Goal: Task Accomplishment & Management: Use online tool/utility

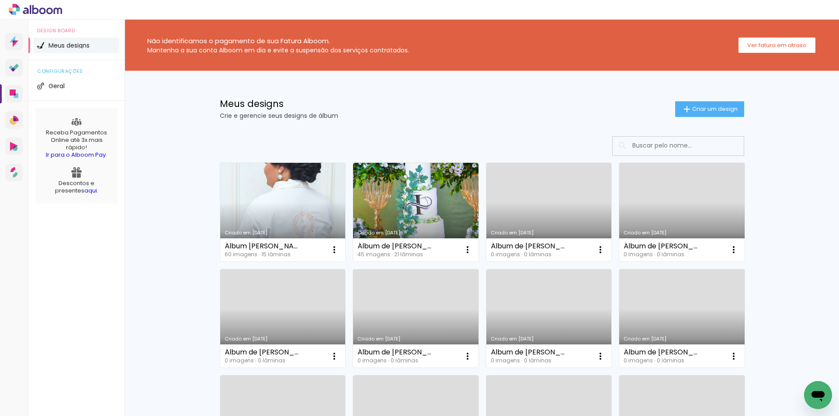
click at [291, 199] on link "Criado em [DATE]" at bounding box center [282, 212] width 125 height 99
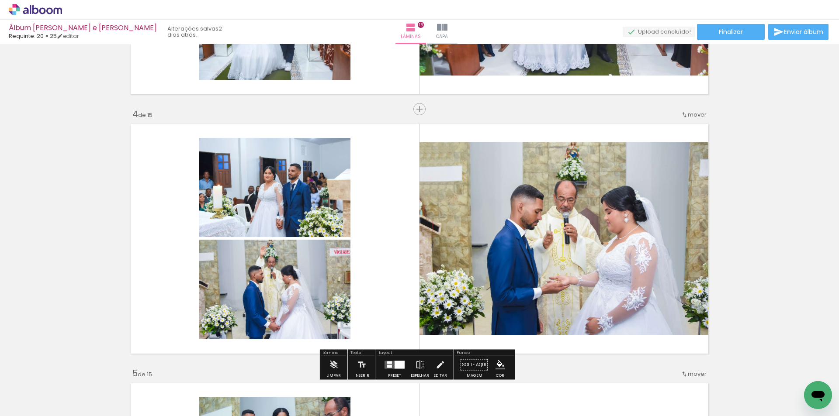
scroll to position [742, 0]
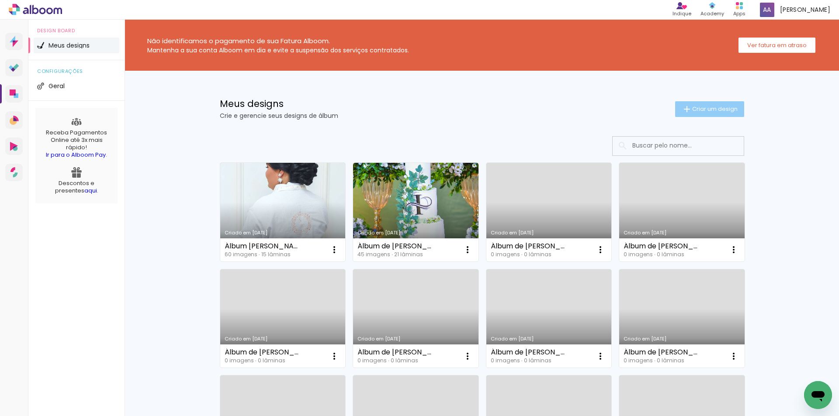
click at [706, 112] on span "Criar um design" at bounding box center [714, 109] width 45 height 6
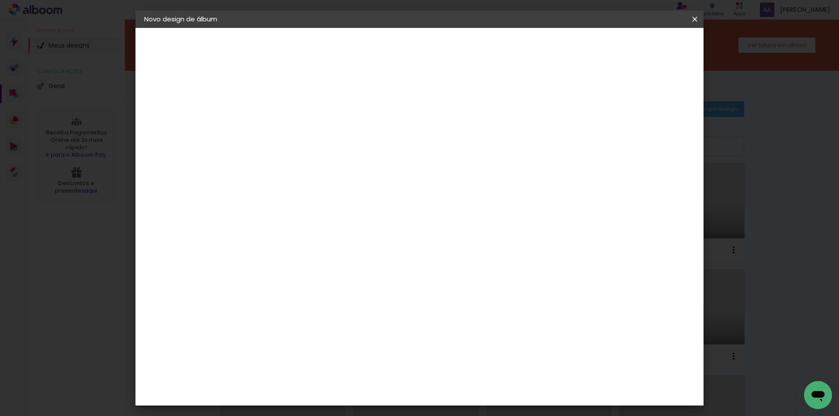
drag, startPoint x: 428, startPoint y: 107, endPoint x: 427, endPoint y: 124, distance: 17.5
click at [290, 114] on paper-input-container "Título do álbum" at bounding box center [287, 118] width 6 height 22
type input "Álbum Janderson e Angela"
type paper-input "Álbum Janderson e Angela"
click at [0, 0] on slot "Avançar" at bounding box center [0, 0] width 0 height 0
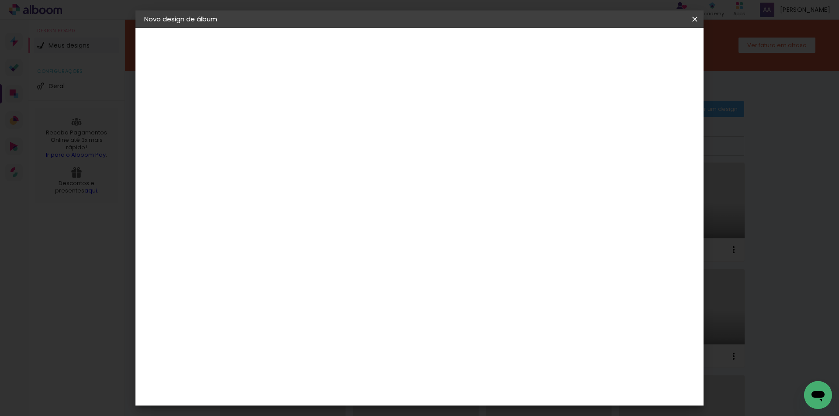
scroll to position [1834, 0]
click at [0, 0] on slot "Avançar" at bounding box center [0, 0] width 0 height 0
click at [346, 169] on span "20 × 25" at bounding box center [325, 174] width 41 height 18
click at [0, 0] on slot "Avançar" at bounding box center [0, 0] width 0 height 0
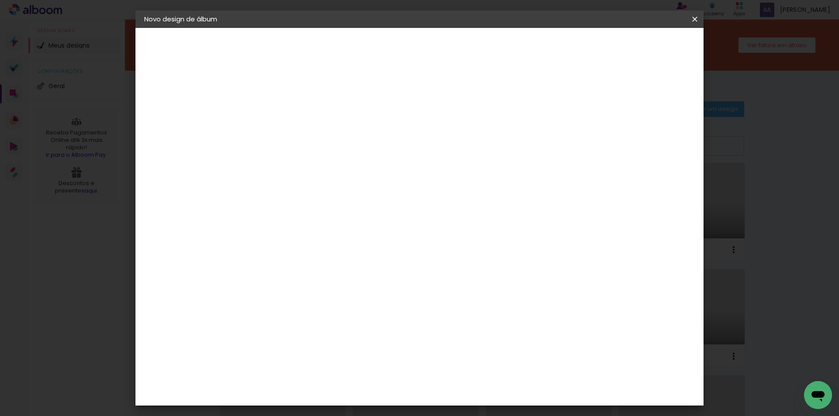
click at [590, 93] on div at bounding box center [587, 94] width 8 height 8
type paper-checkbox "on"
click at [640, 46] on span "Iniciar design" at bounding box center [620, 46] width 40 height 6
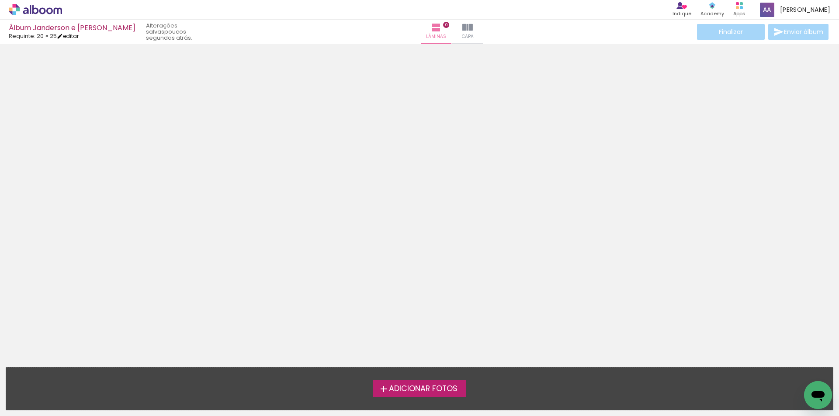
click at [73, 37] on link "editar" at bounding box center [68, 35] width 22 height 7
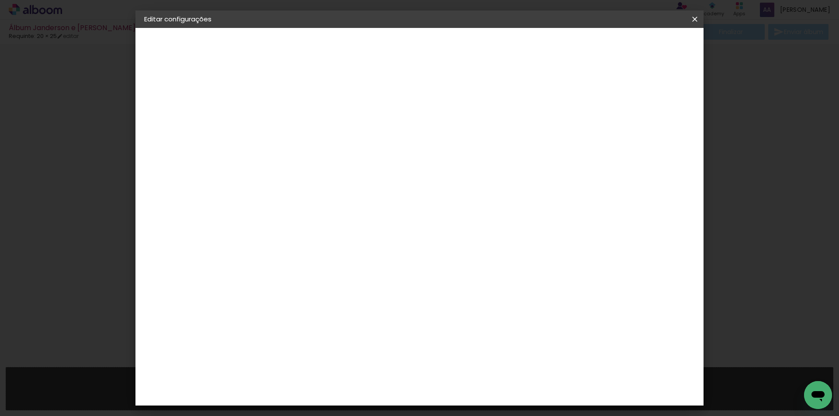
click at [0, 0] on slot "Voltar" at bounding box center [0, 0] width 0 height 0
click at [335, 142] on div "Escolha o tamanho" at bounding box center [309, 162] width 51 height 41
click at [0, 0] on slot "Voltar" at bounding box center [0, 0] width 0 height 0
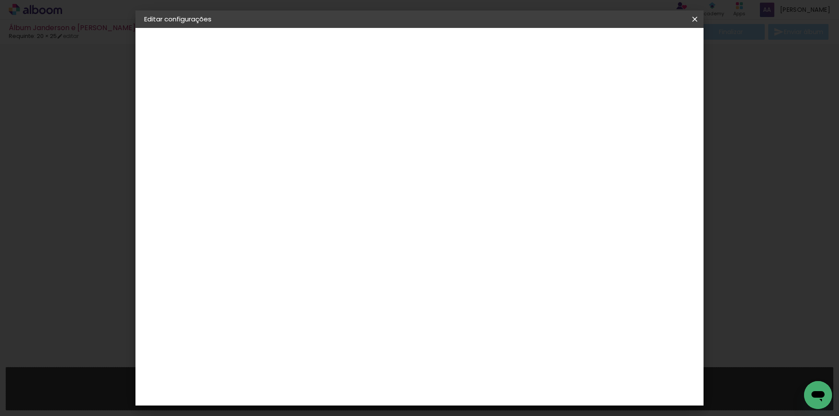
click at [0, 0] on slot "Voltar" at bounding box center [0, 0] width 0 height 0
drag, startPoint x: 426, startPoint y: 115, endPoint x: 558, endPoint y: 119, distance: 132.0
click at [287, 119] on input "Álbum Janderson e Angela" at bounding box center [287, 117] width 0 height 14
type input "Álbum Marluse 50 anos"
type paper-input "Álbum Marluse 50 anos"
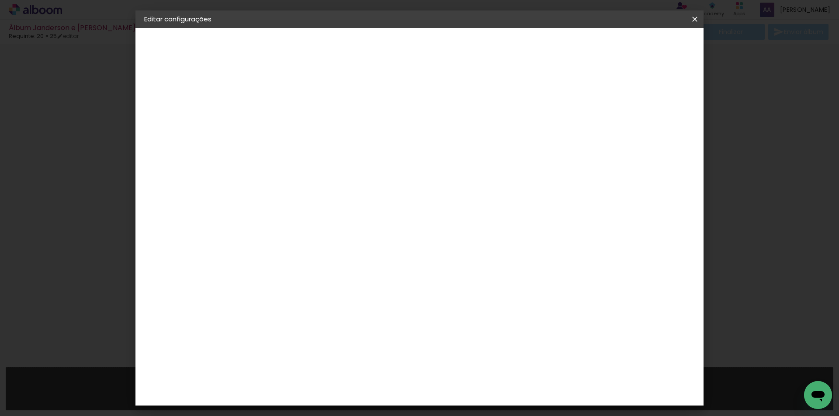
click at [0, 0] on slot "Avançar" at bounding box center [0, 0] width 0 height 0
click at [311, 372] on div "Requinte" at bounding box center [296, 375] width 30 height 7
click at [0, 0] on slot "Avançar" at bounding box center [0, 0] width 0 height 0
click at [346, 170] on span "20 × 25" at bounding box center [325, 174] width 41 height 18
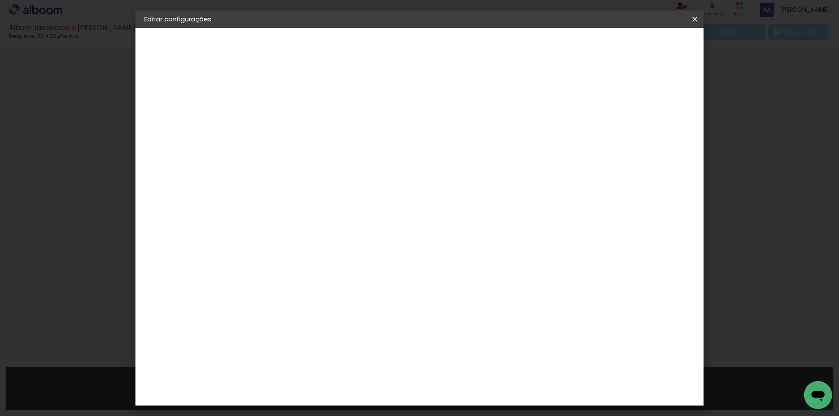
click at [0, 0] on slot "Avançar" at bounding box center [0, 0] width 0 height 0
click at [590, 93] on div at bounding box center [587, 94] width 8 height 8
type paper-checkbox "on"
click at [640, 45] on span "Salvar configurações" at bounding box center [607, 46] width 65 height 6
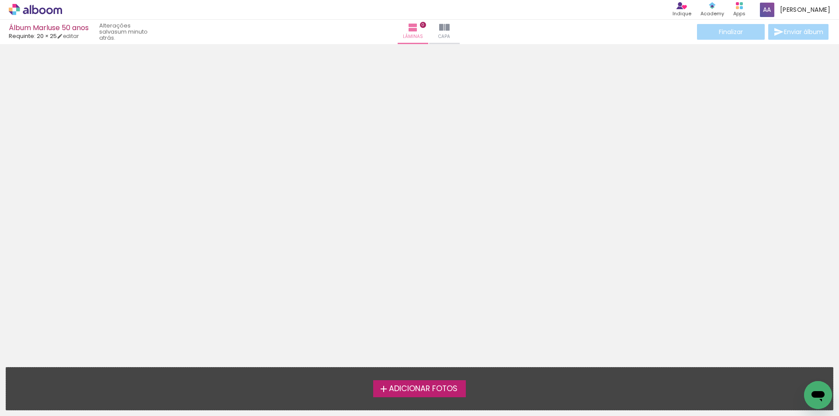
click at [399, 389] on span "Adicionar Fotos" at bounding box center [423, 389] width 69 height 8
click at [0, 0] on input "file" at bounding box center [0, 0] width 0 height 0
